Goal: Book appointment/travel/reservation

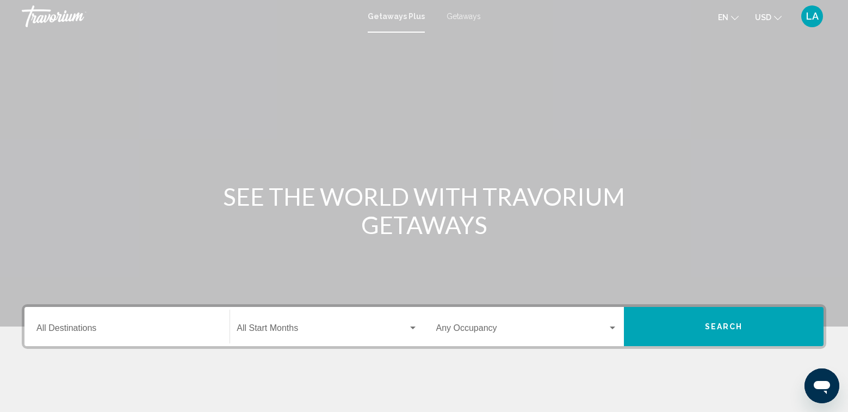
click at [463, 17] on span "Getaways" at bounding box center [464, 16] width 34 height 9
click at [64, 331] on input "Destination All Destinations" at bounding box center [126, 330] width 181 height 10
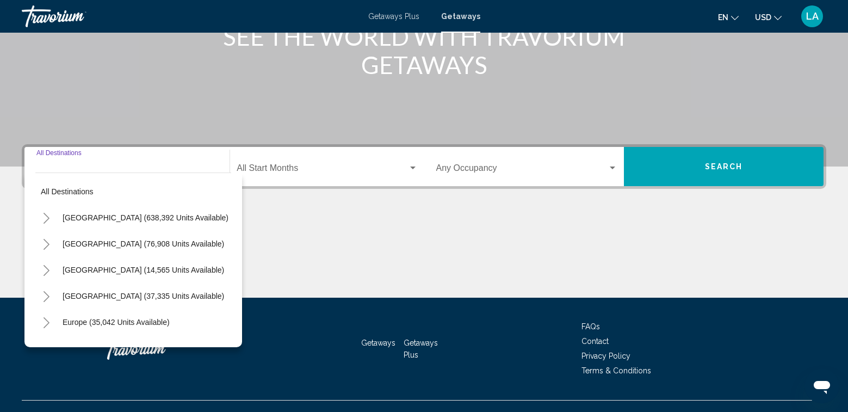
scroll to position [179, 0]
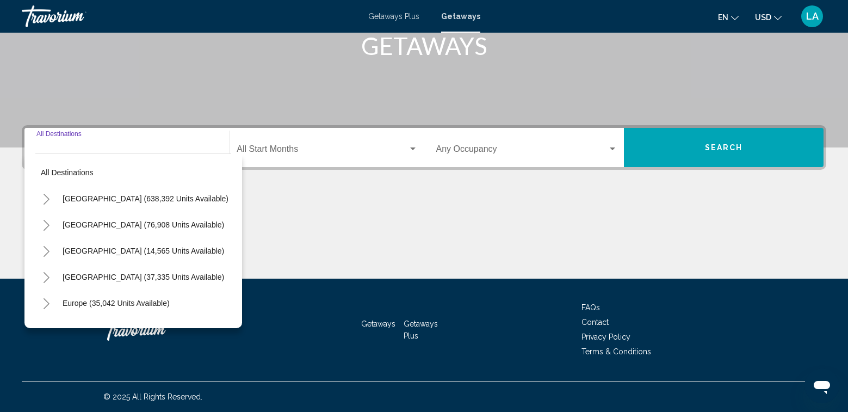
click at [48, 200] on icon "Toggle United States (638,392 units available)" at bounding box center [47, 199] width 6 height 11
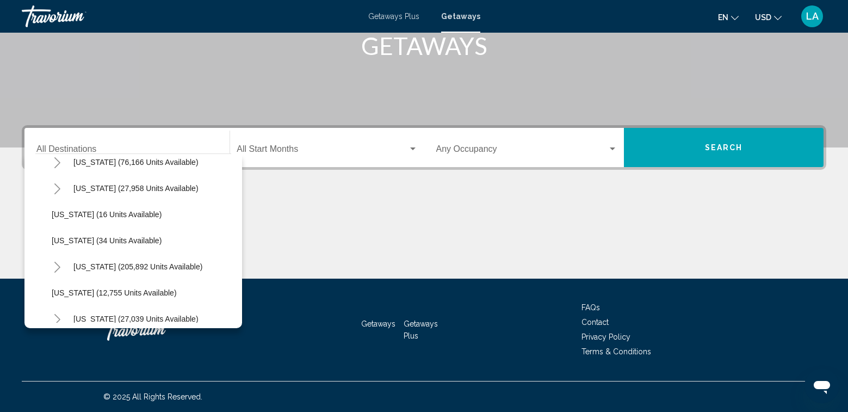
scroll to position [163, 0]
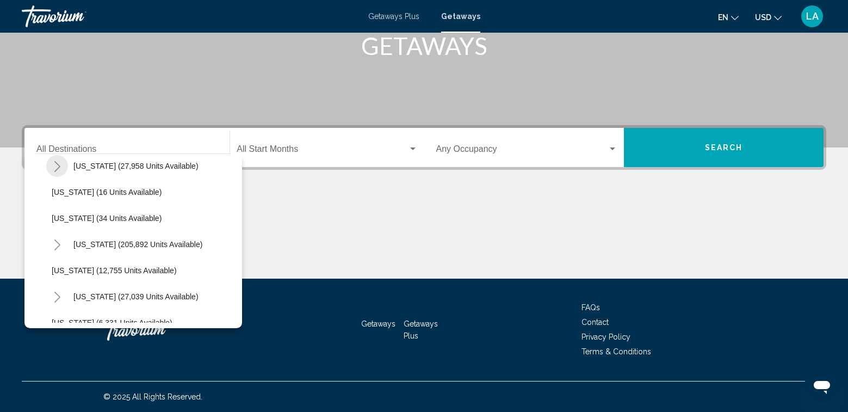
click at [58, 165] on icon "Toggle Colorado (27,958 units available)" at bounding box center [57, 166] width 6 height 11
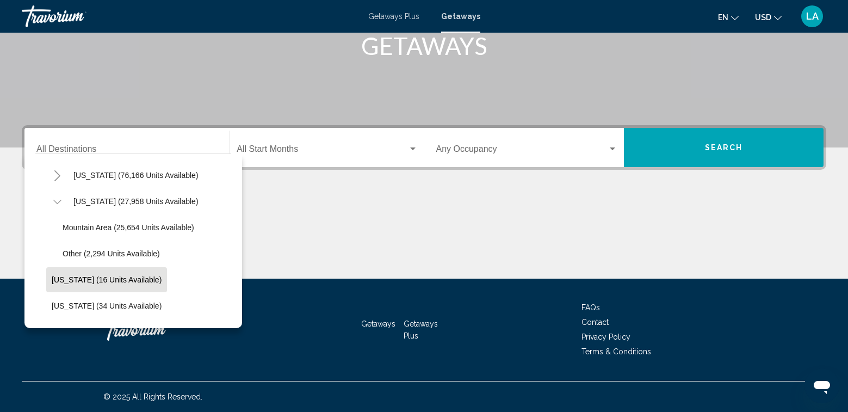
scroll to position [109, 0]
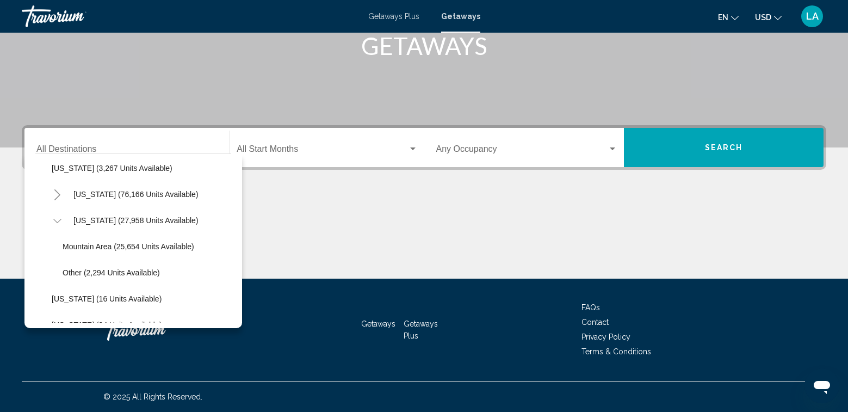
click at [59, 194] on icon "Toggle California (76,166 units available)" at bounding box center [57, 194] width 6 height 11
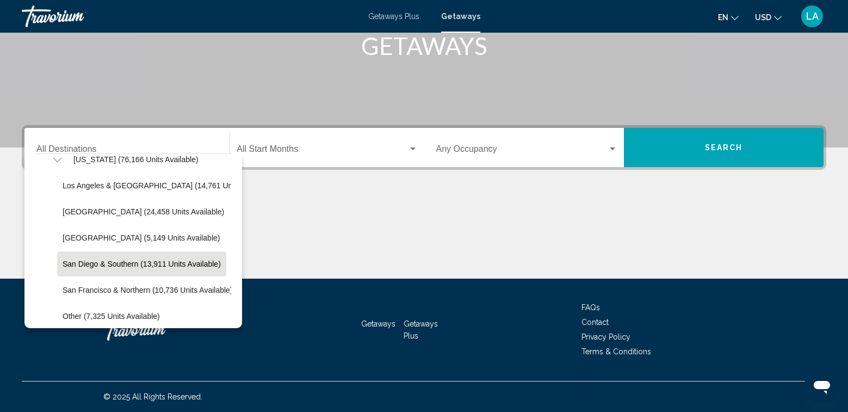
scroll to position [163, 0]
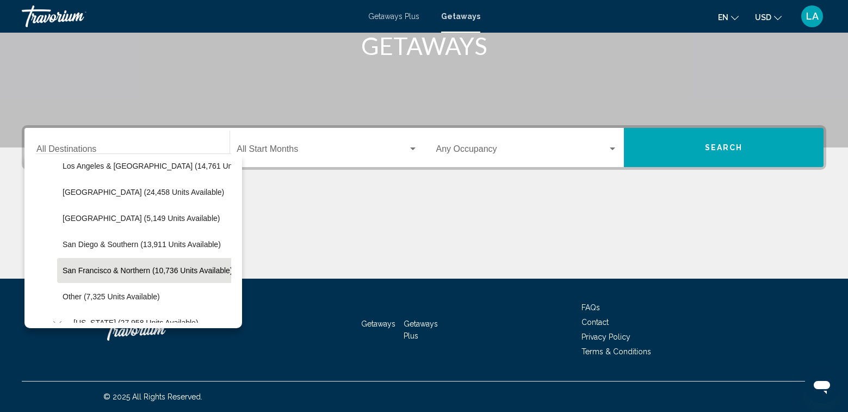
click at [108, 273] on span "San Francisco & Northern (10,736 units available)" at bounding box center [148, 270] width 170 height 9
type input "**********"
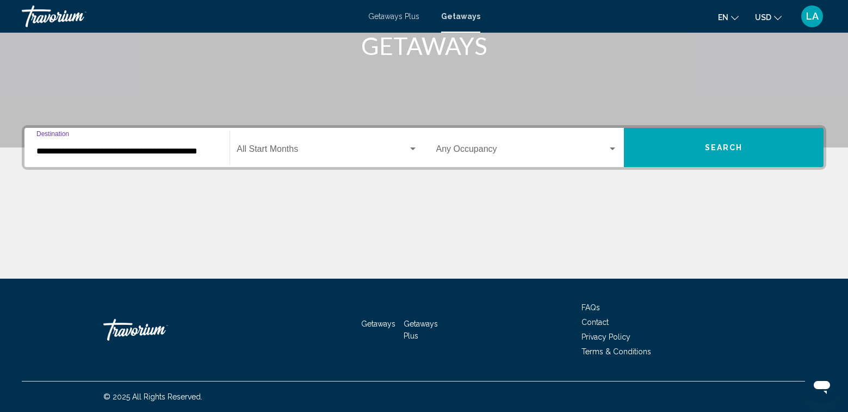
click at [286, 151] on span "Search widget" at bounding box center [322, 151] width 171 height 10
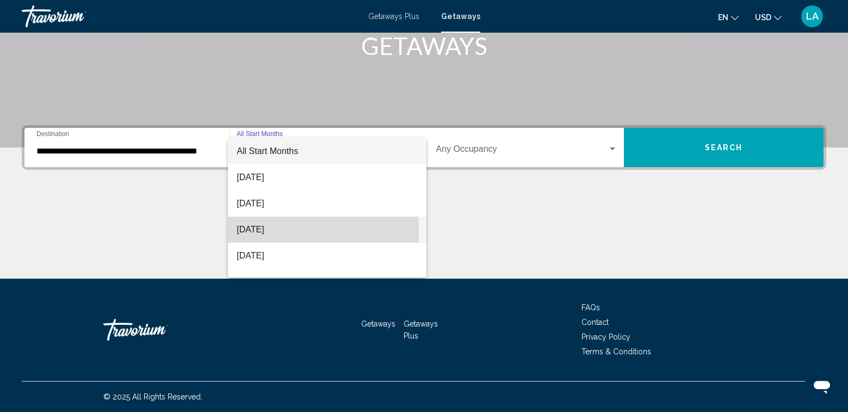
click at [261, 231] on span "[DATE]" at bounding box center [327, 230] width 181 height 26
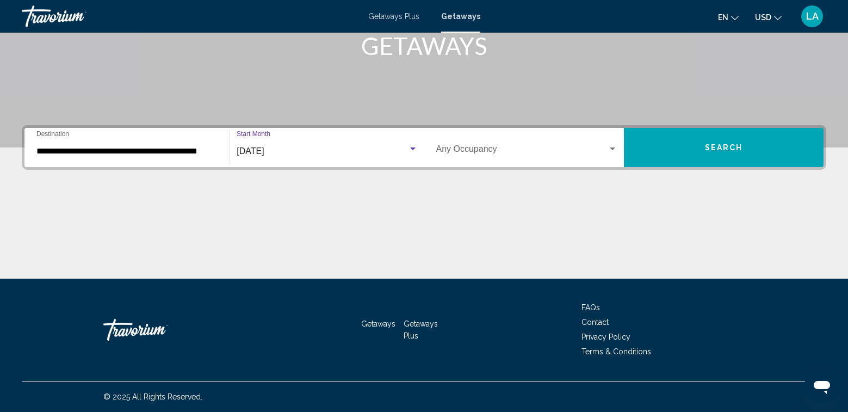
click at [472, 142] on div "Occupancy Any Occupancy" at bounding box center [526, 148] width 181 height 34
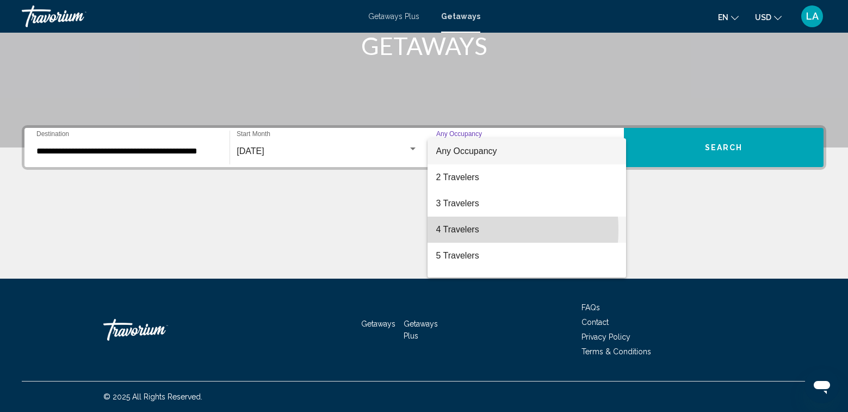
click at [459, 230] on span "4 Travelers" at bounding box center [526, 230] width 181 height 26
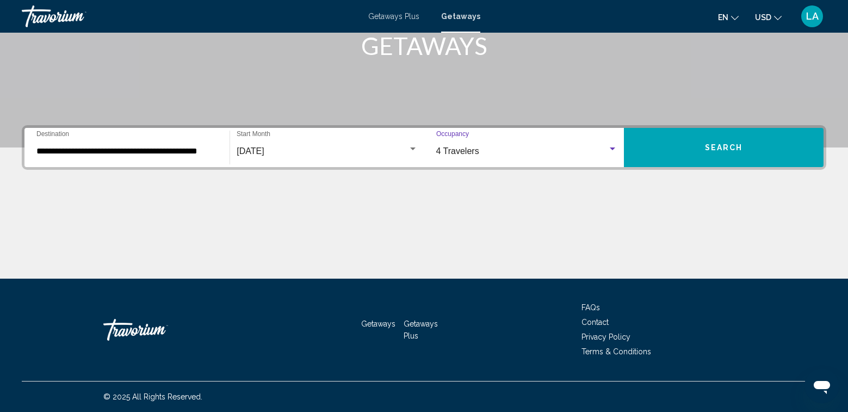
click at [738, 145] on span "Search" at bounding box center [724, 148] width 38 height 9
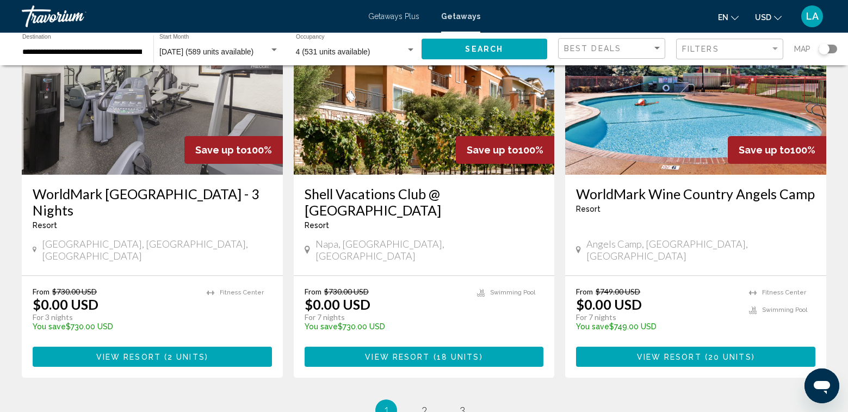
scroll to position [1412, 0]
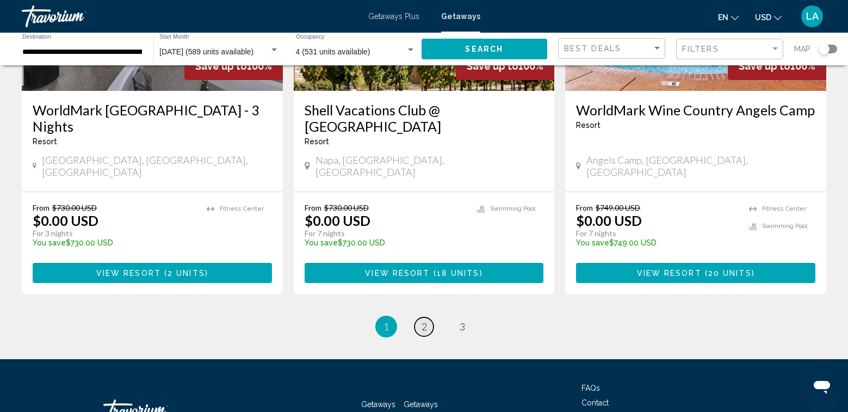
click at [422, 321] on span "2" at bounding box center [424, 327] width 5 height 12
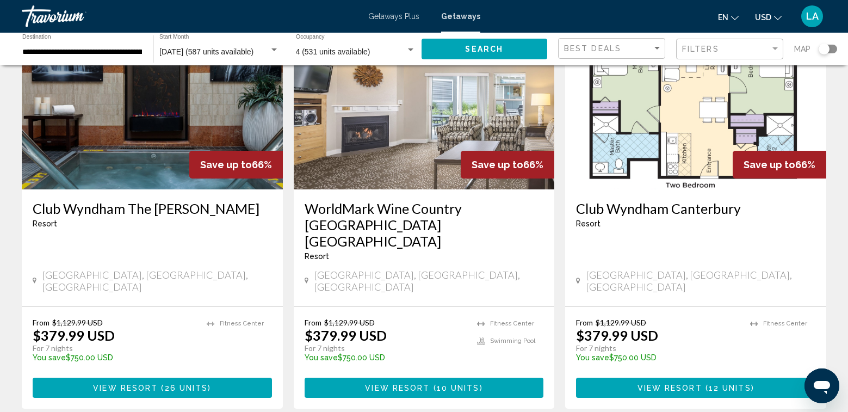
scroll to position [1306, 0]
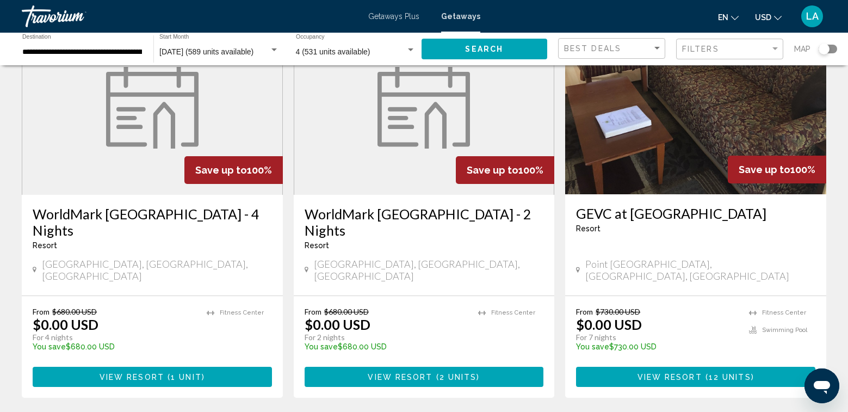
scroll to position [871, 0]
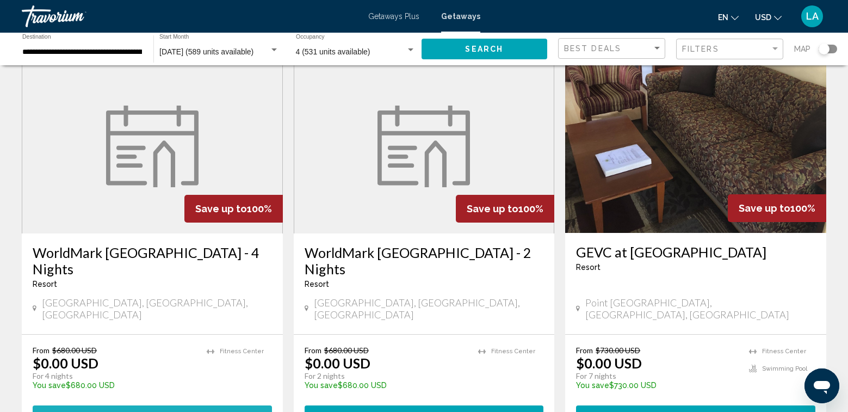
click at [137, 411] on span "View Resort" at bounding box center [132, 415] width 65 height 9
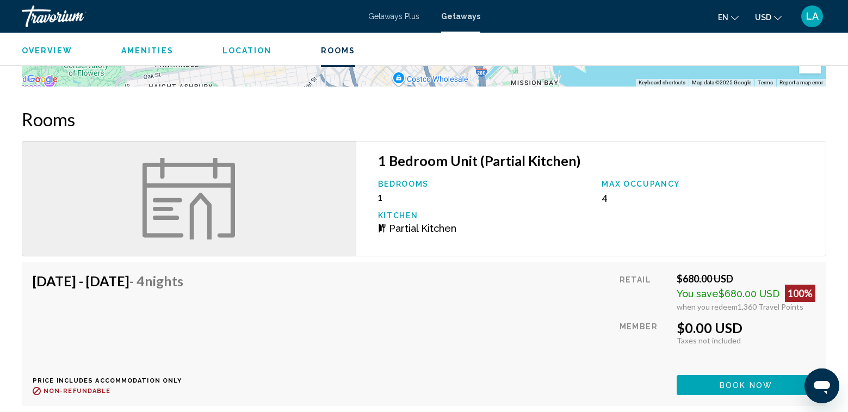
scroll to position [1469, 0]
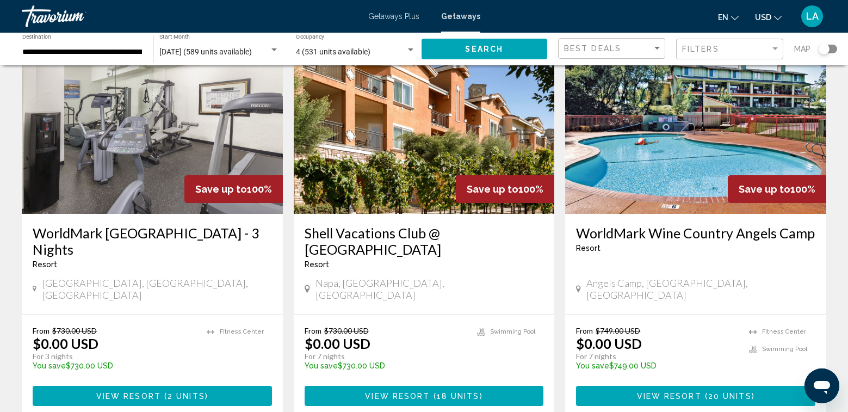
scroll to position [1306, 0]
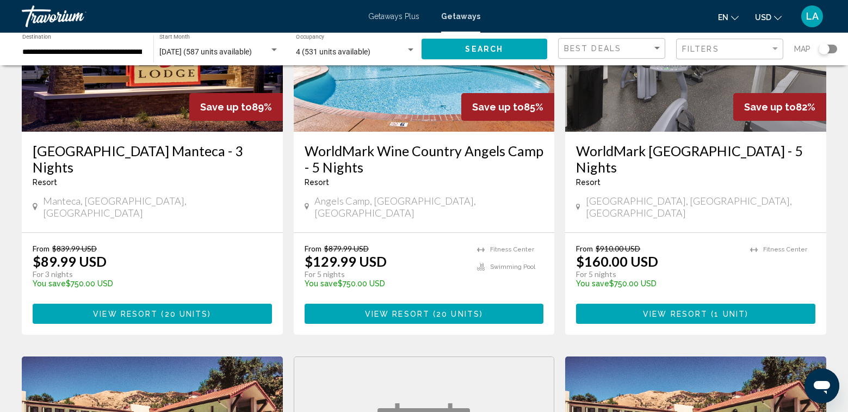
scroll to position [163, 0]
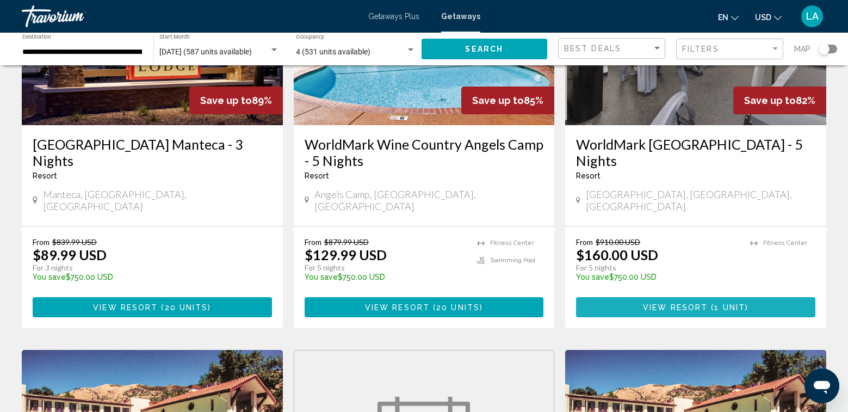
click at [697, 303] on span "View Resort" at bounding box center [675, 307] width 65 height 9
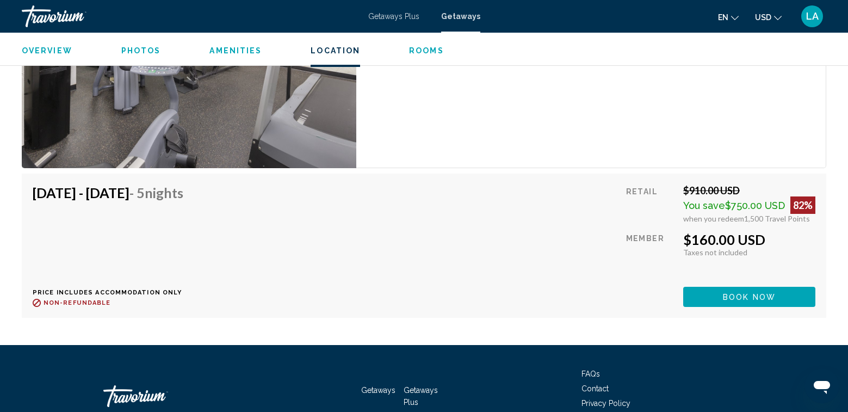
scroll to position [2267, 0]
